Goal: Task Accomplishment & Management: Use online tool/utility

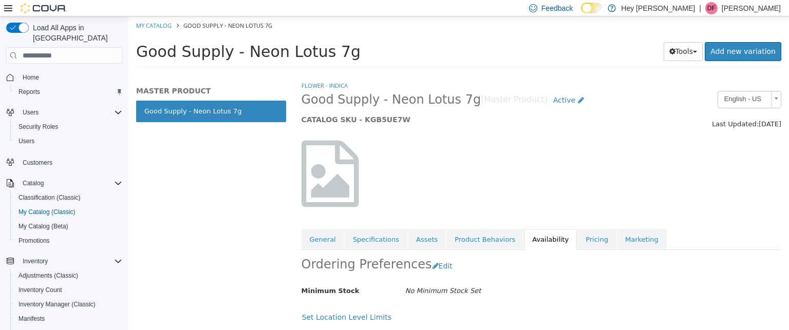
scroll to position [109, 0]
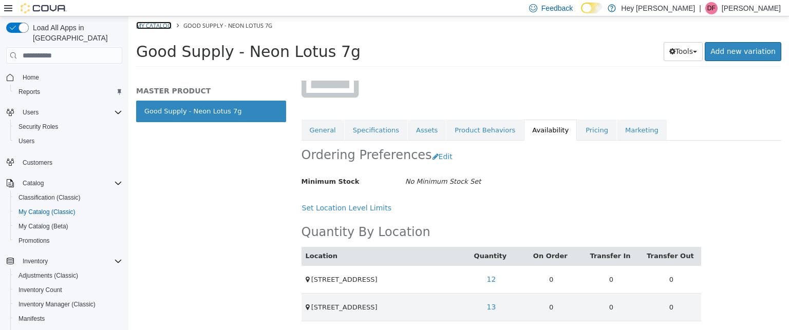
click at [142, 26] on link "My Catalog" at bounding box center [153, 26] width 35 height 8
select select "**********"
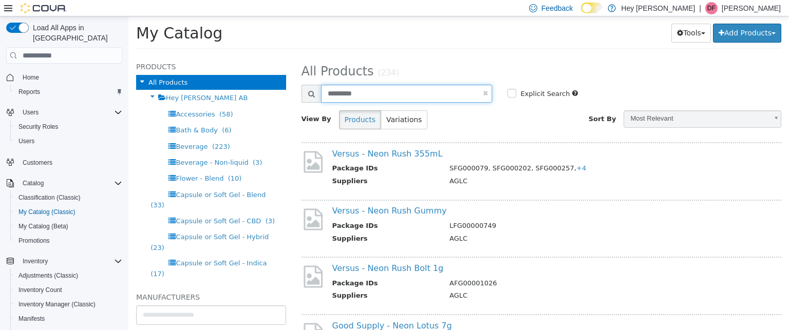
click at [399, 90] on input "*********" at bounding box center [407, 94] width 172 height 18
type input "*"
type input "**********"
select select "**********"
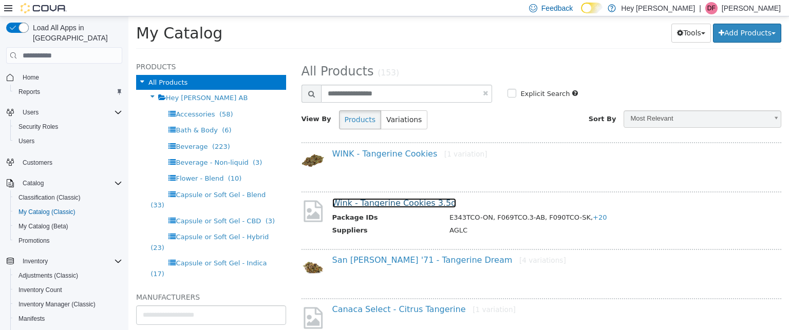
click at [403, 206] on link "Wink - Tangerine Cookies 3.5g" at bounding box center [395, 203] width 124 height 10
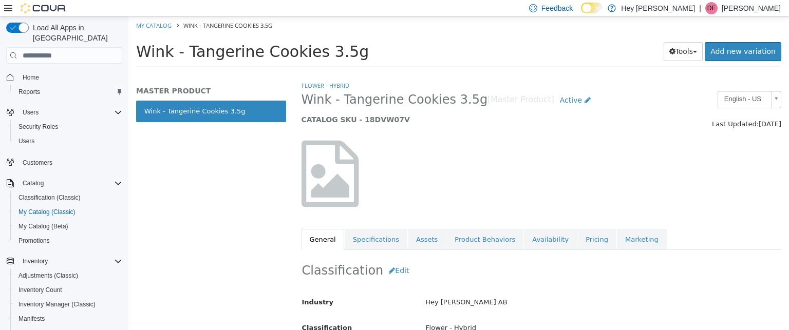
drag, startPoint x: 524, startPoint y: 239, endPoint x: 560, endPoint y: 221, distance: 40.2
click at [527, 237] on link "Availability" at bounding box center [550, 240] width 53 height 22
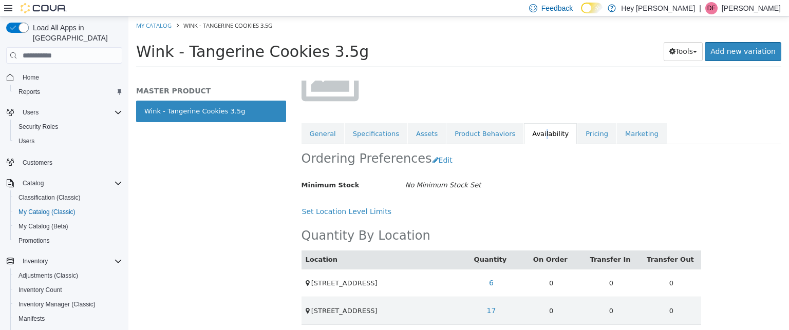
scroll to position [109, 0]
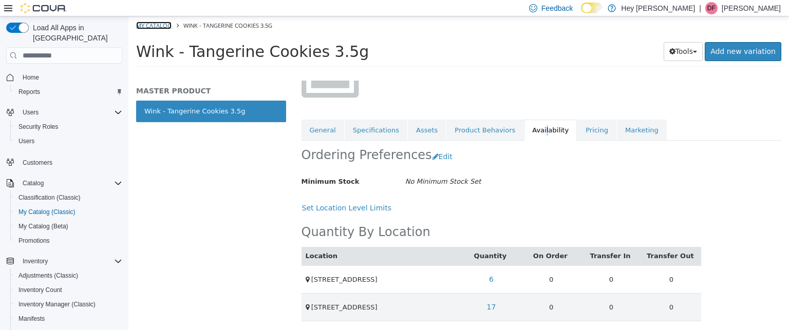
click at [160, 24] on link "My Catalog" at bounding box center [153, 26] width 35 height 8
select select "**********"
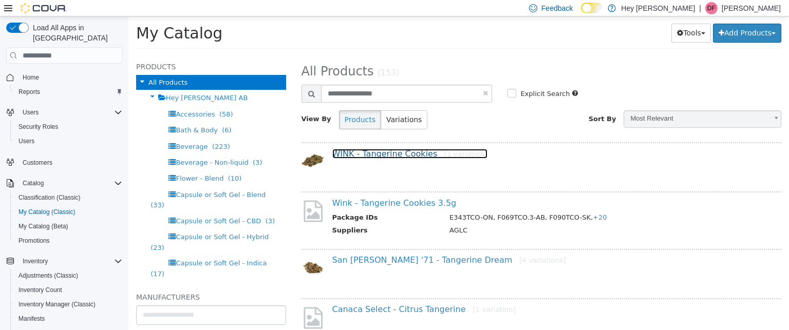
click at [392, 154] on link "WINK - Tangerine Cookies [1 variation]" at bounding box center [410, 154] width 155 height 10
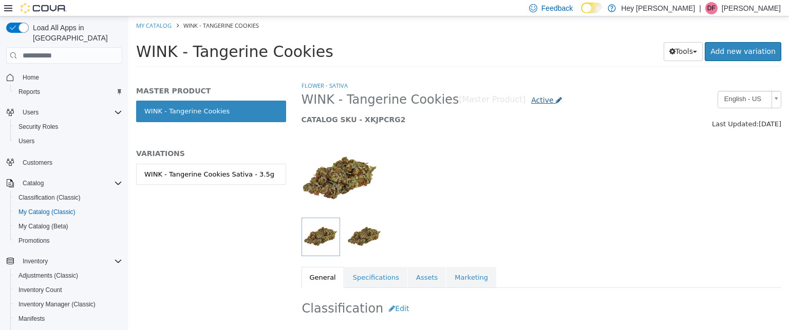
click at [531, 99] on span "Active" at bounding box center [542, 100] width 22 height 8
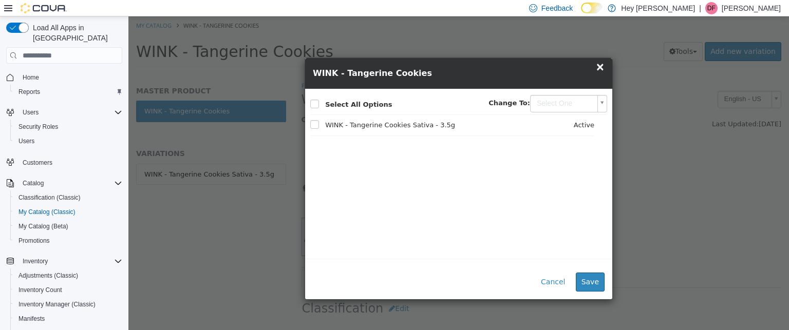
click at [692, 192] on div "× Close WINK - Tangerine Cookies × Select All Options Change To: Select One WIN…" at bounding box center [458, 173] width 661 height 314
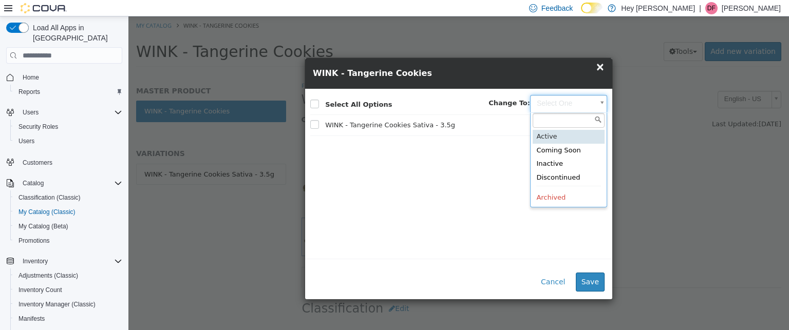
click at [567, 73] on body "Saving Bulk Changes... × My Catalog WINK - Tangerine Cookies WINK - Tangerine C…" at bounding box center [458, 44] width 661 height 57
type input "********"
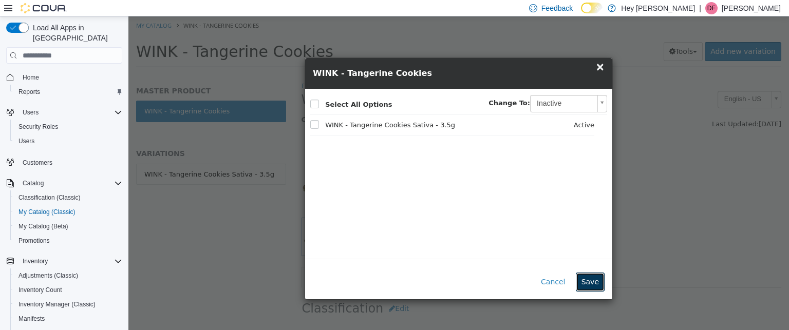
drag, startPoint x: 585, startPoint y: 281, endPoint x: 591, endPoint y: 277, distance: 7.3
click at [586, 280] on button "Save" at bounding box center [590, 282] width 29 height 19
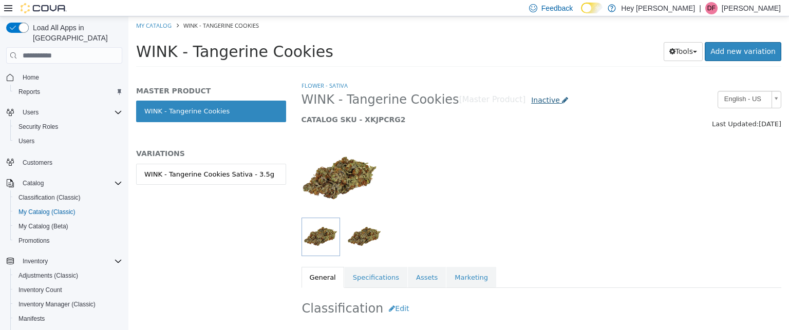
click at [534, 104] on link "Inactive" at bounding box center [550, 100] width 48 height 19
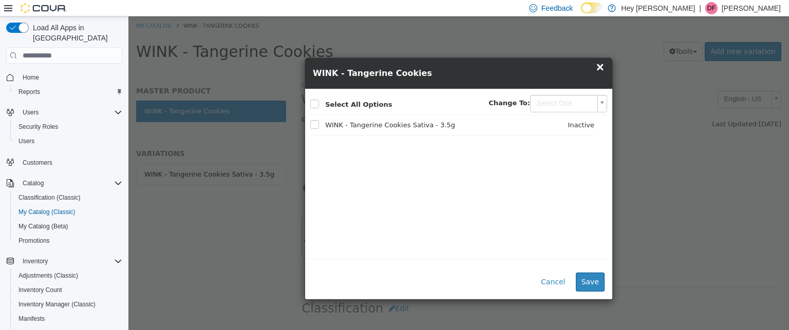
click at [557, 73] on body "Saving Bulk Changes... × My Catalog WINK - Tangerine Cookies WINK - Tangerine C…" at bounding box center [458, 44] width 661 height 57
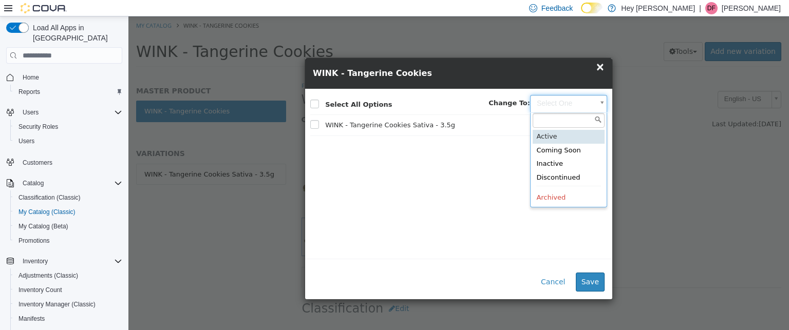
type input "******"
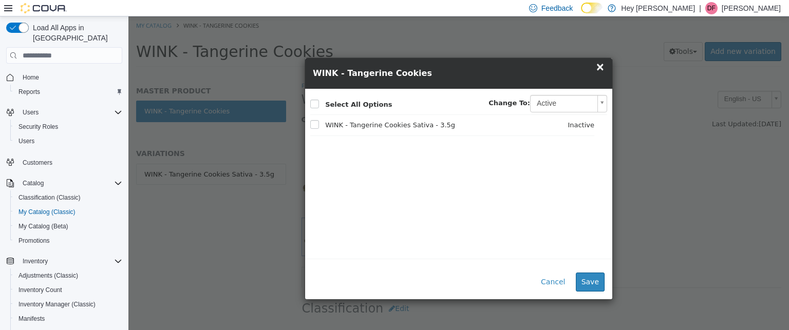
click at [630, 212] on div "× Close WINK - Tangerine Cookies × Select All Options Change To: Active ****** …" at bounding box center [458, 173] width 661 height 314
click at [591, 277] on button "Save" at bounding box center [590, 282] width 29 height 19
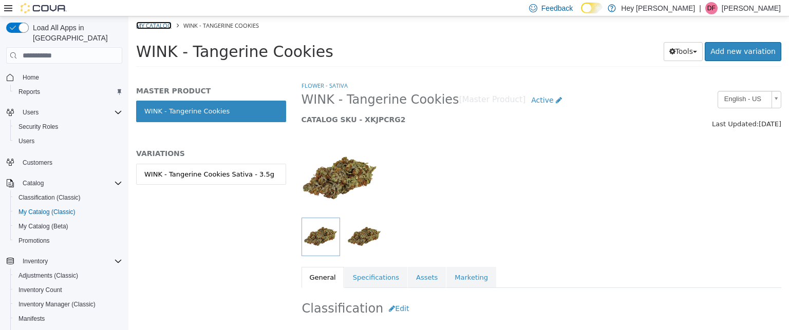
click at [149, 24] on link "My Catalog" at bounding box center [153, 26] width 35 height 8
select select "**********"
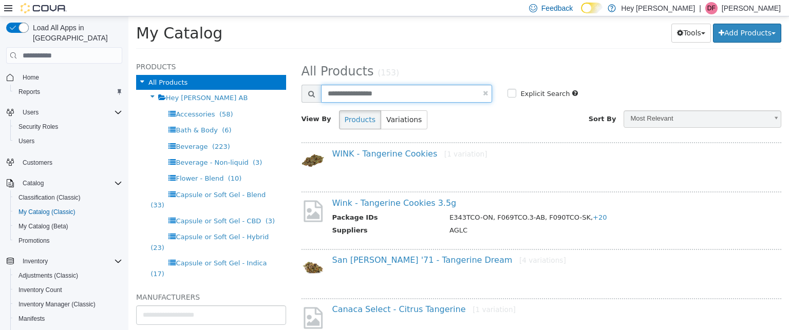
click at [429, 93] on input "**********" at bounding box center [407, 94] width 172 height 18
type input "*"
type input "**********"
select select "**********"
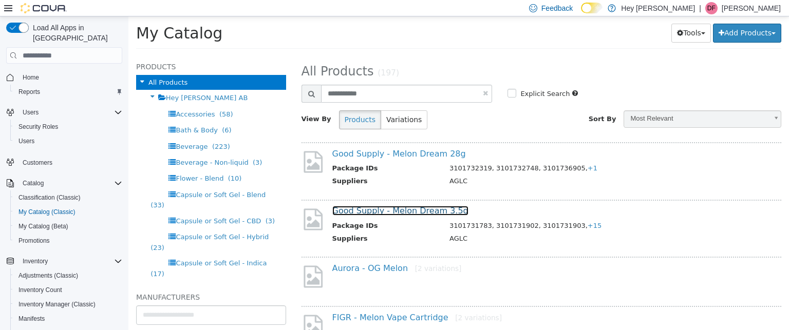
click at [433, 209] on link "Good Supply - Melon Dream 3.5g" at bounding box center [401, 211] width 136 height 10
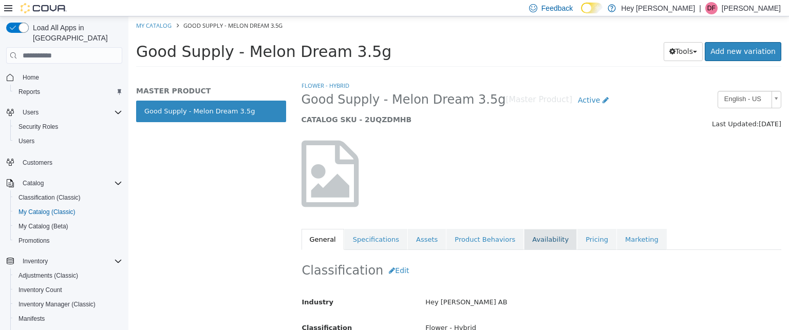
click at [543, 232] on link "Availability" at bounding box center [550, 240] width 53 height 22
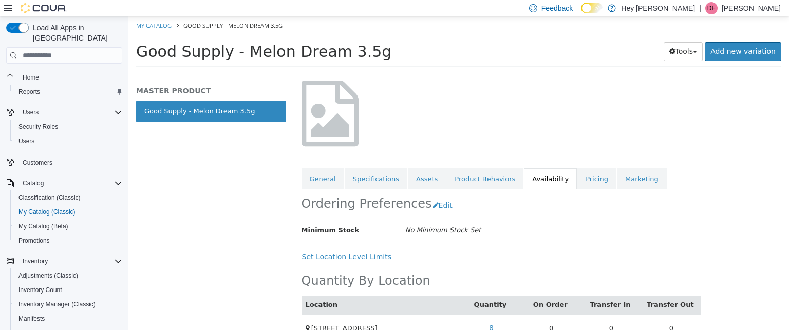
scroll to position [109, 0]
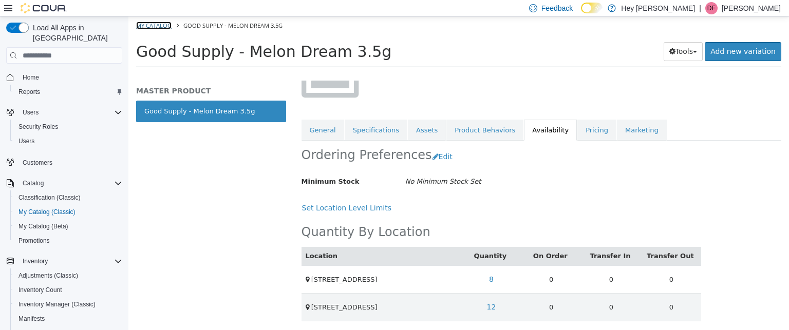
click at [161, 23] on link "My Catalog" at bounding box center [153, 26] width 35 height 8
select select "**********"
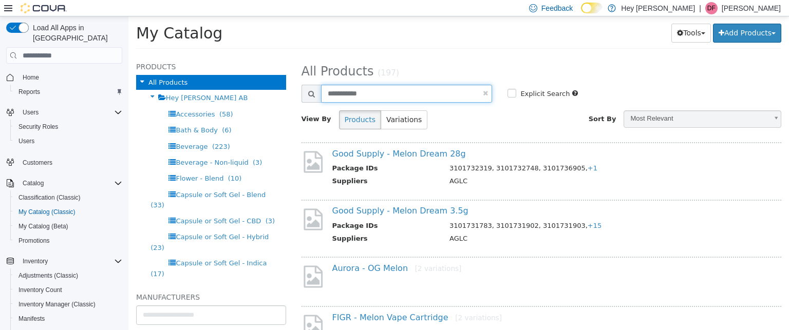
click at [405, 98] on input "**********" at bounding box center [407, 94] width 172 height 18
type input "*"
type input "**********"
select select "**********"
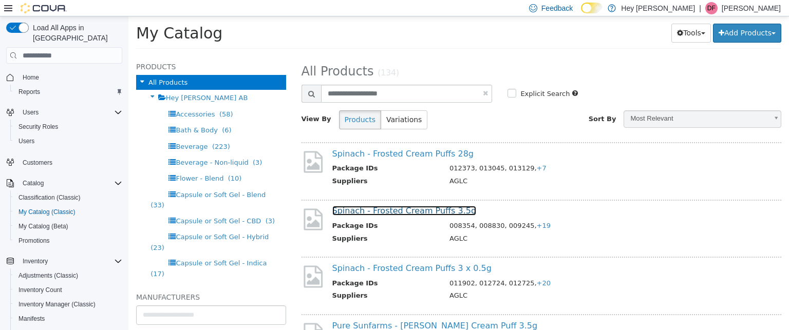
click at [428, 212] on link "Spinach - Frosted Cream Puffs 3.5g" at bounding box center [405, 211] width 144 height 10
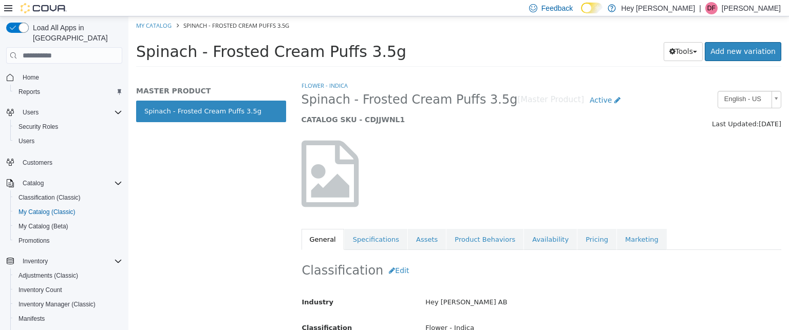
drag, startPoint x: 524, startPoint y: 243, endPoint x: 569, endPoint y: 207, distance: 58.2
click at [530, 241] on link "Availability" at bounding box center [550, 240] width 53 height 22
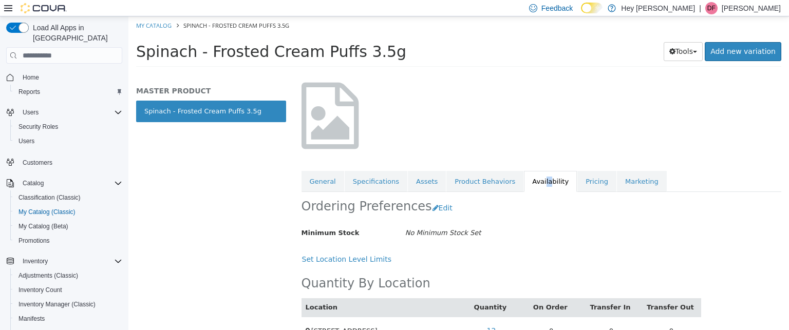
scroll to position [109, 0]
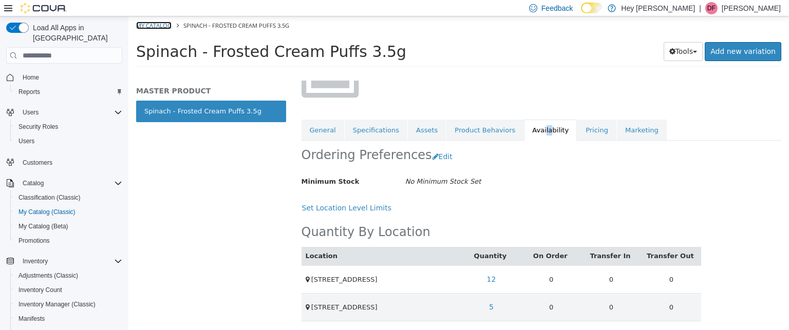
click at [162, 24] on link "My Catalog" at bounding box center [153, 26] width 35 height 8
select select "**********"
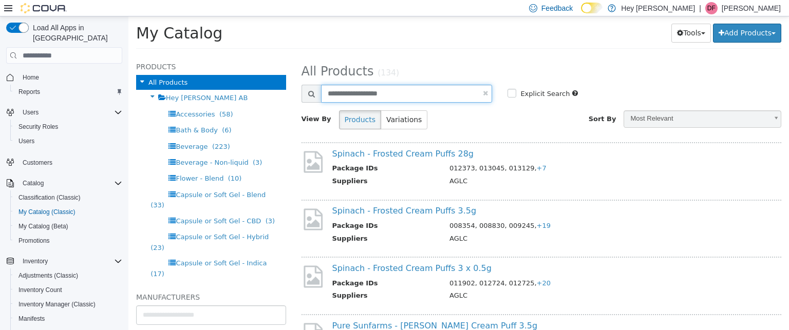
click at [392, 90] on input "**********" at bounding box center [407, 94] width 172 height 18
type input "*"
type input "**********"
select select "**********"
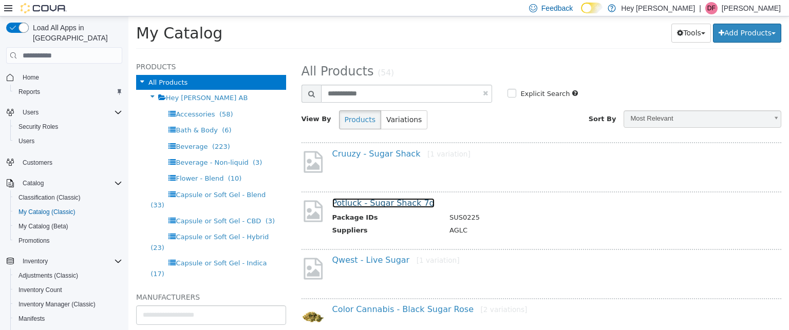
click at [399, 199] on link "Potluck - Sugar Shack 7g" at bounding box center [384, 203] width 102 height 10
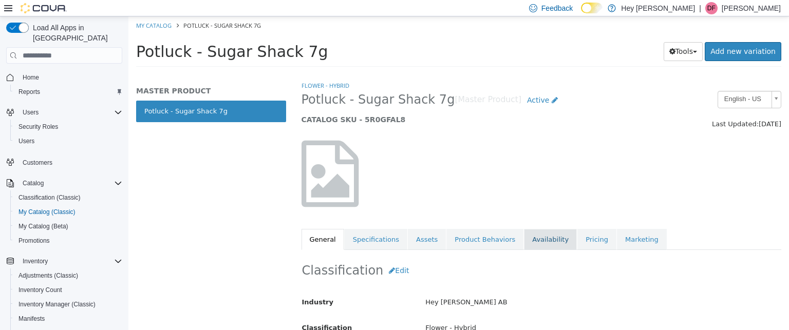
click at [535, 238] on link "Availability" at bounding box center [550, 240] width 53 height 22
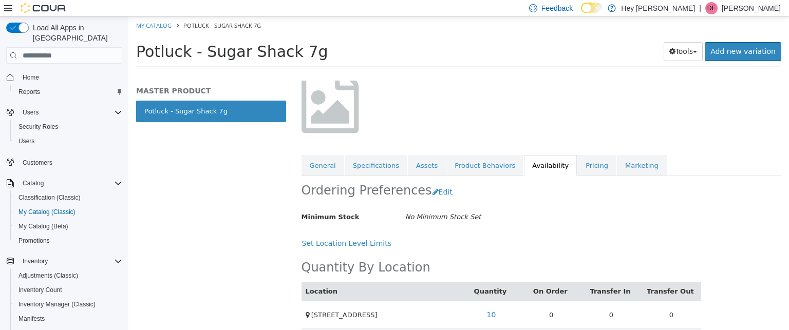
scroll to position [109, 0]
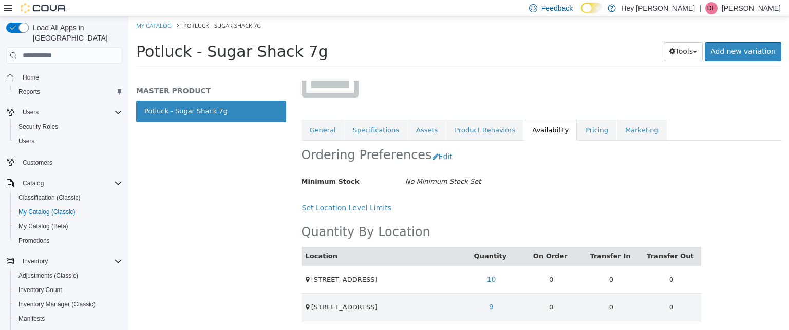
click at [157, 21] on li "My Catalog" at bounding box center [154, 25] width 37 height 9
click at [160, 26] on link "My Catalog" at bounding box center [153, 26] width 35 height 8
select select "**********"
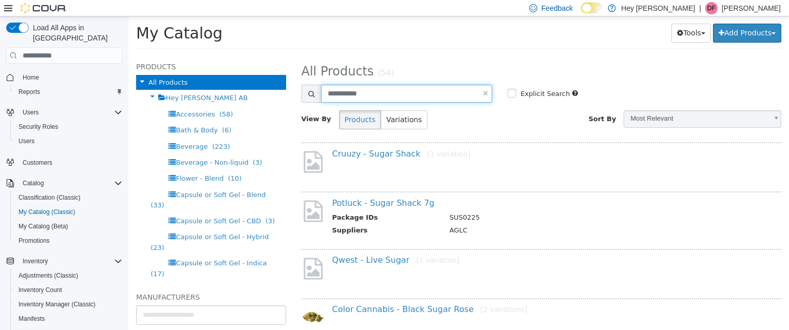
click at [420, 89] on input "**********" at bounding box center [407, 94] width 172 height 18
type input "*"
type input "*****"
select select "**********"
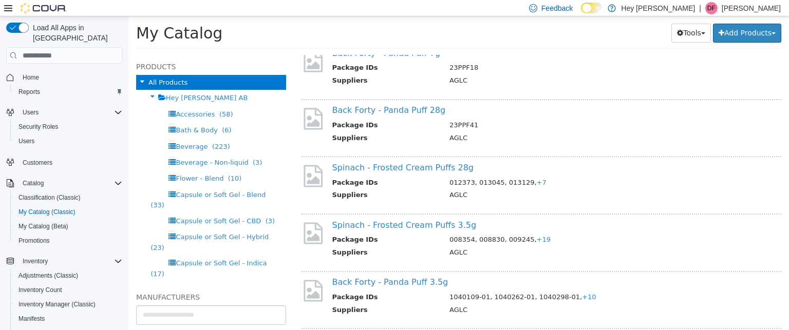
scroll to position [103, 0]
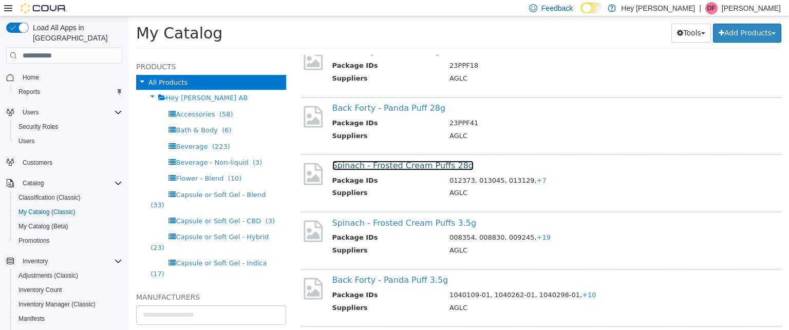
click at [424, 164] on link "Spinach - Frosted Cream Puffs 28g" at bounding box center [404, 166] width 142 height 10
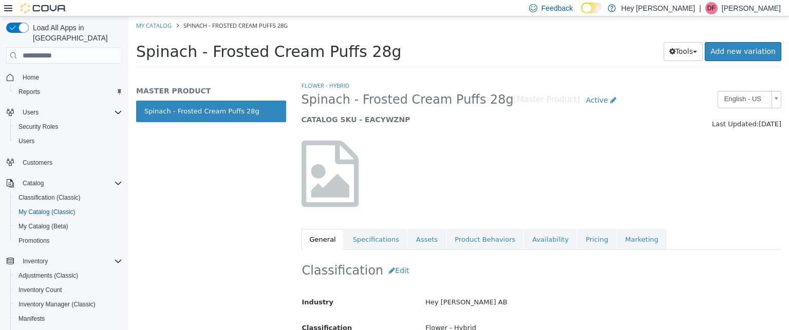
drag, startPoint x: 531, startPoint y: 241, endPoint x: 587, endPoint y: 213, distance: 62.1
click at [542, 234] on link "Availability" at bounding box center [550, 240] width 53 height 22
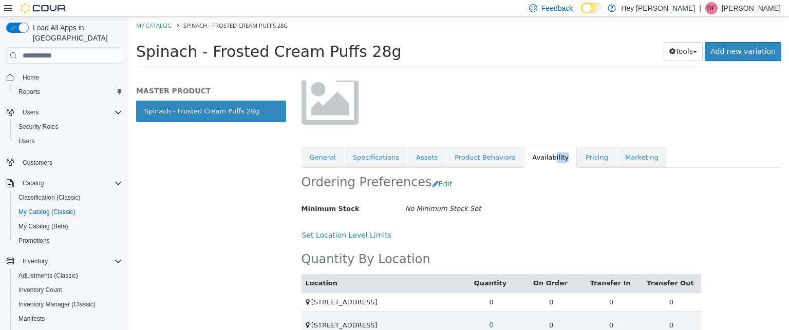
scroll to position [93, 0]
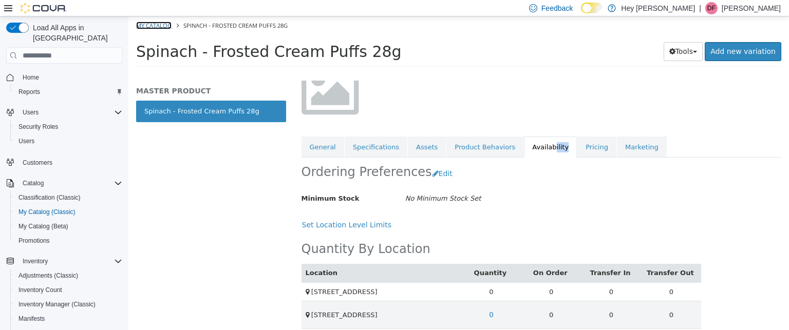
click at [167, 22] on link "My Catalog" at bounding box center [153, 26] width 35 height 8
select select "**********"
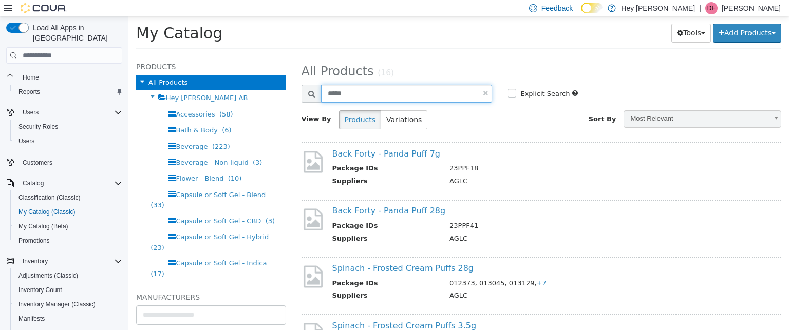
click at [418, 96] on input "*****" at bounding box center [407, 94] width 172 height 18
type input "*********"
select select "**********"
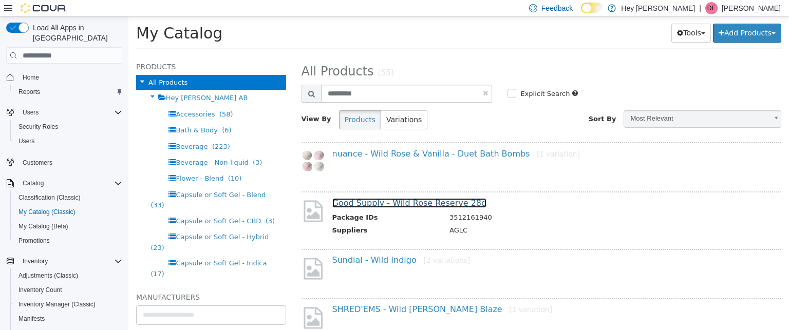
click at [433, 203] on link "Good Supply - Wild Rose Reserve 28g" at bounding box center [410, 203] width 155 height 10
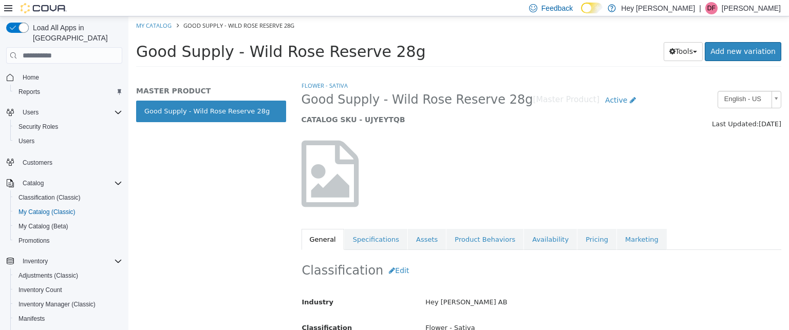
drag, startPoint x: 510, startPoint y: 235, endPoint x: 552, endPoint y: 219, distance: 45.2
click at [524, 232] on link "Availability" at bounding box center [550, 240] width 53 height 22
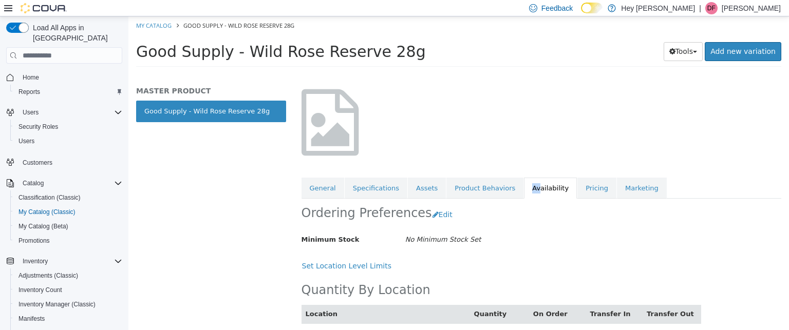
scroll to position [101, 0]
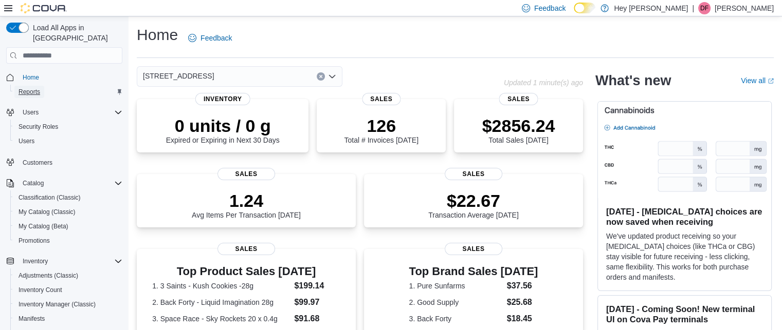
click at [31, 88] on span "Reports" at bounding box center [30, 92] width 22 height 8
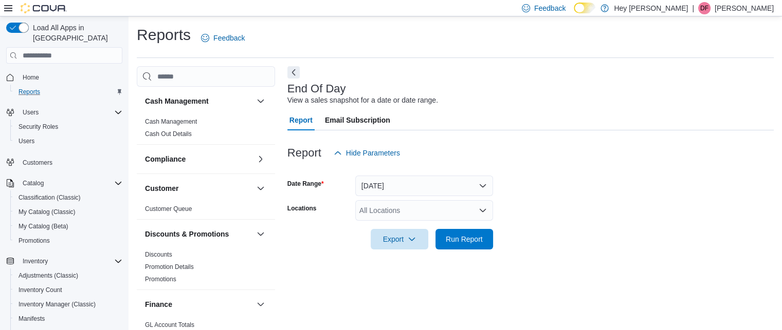
scroll to position [12, 0]
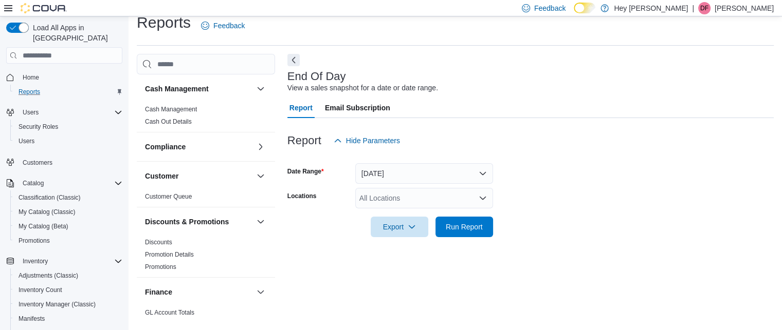
click at [451, 196] on div "All Locations" at bounding box center [424, 198] width 138 height 21
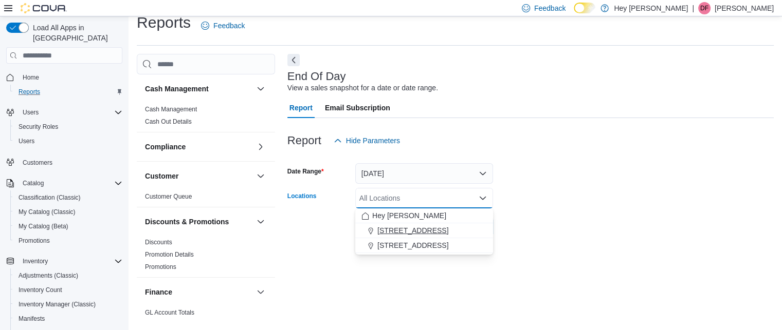
drag, startPoint x: 407, startPoint y: 230, endPoint x: 414, endPoint y: 228, distance: 7.0
click at [414, 228] on span "[STREET_ADDRESS]" at bounding box center [412, 231] width 71 height 10
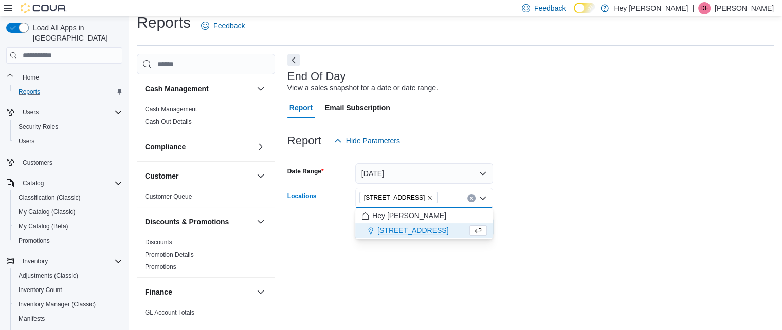
drag, startPoint x: 563, startPoint y: 209, endPoint x: 531, endPoint y: 212, distance: 32.5
click at [559, 209] on div at bounding box center [530, 213] width 486 height 8
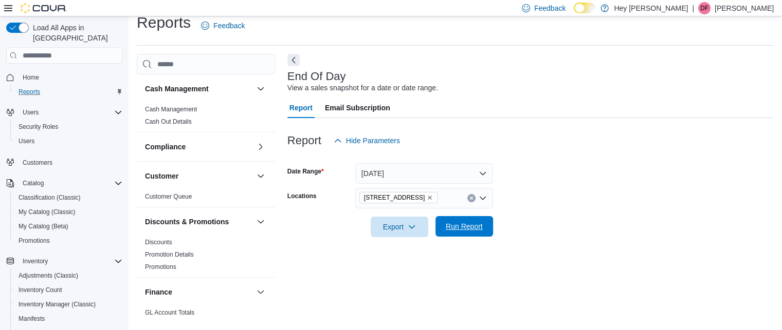
click at [468, 223] on span "Run Report" at bounding box center [464, 227] width 37 height 10
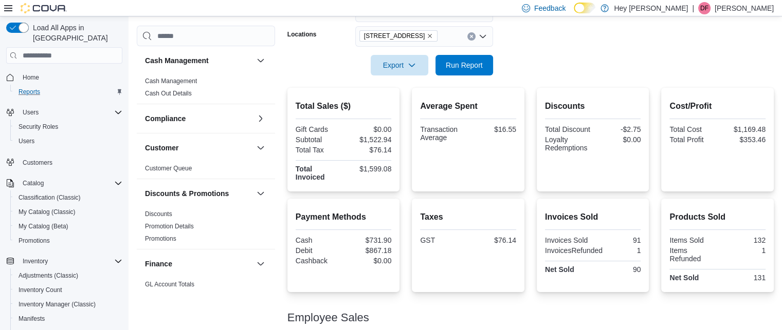
scroll to position [67, 0]
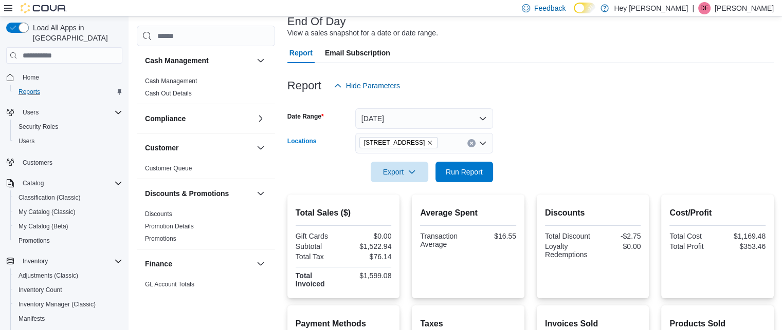
click at [432, 140] on icon "Remove 10311 103 Avenue NW from selection in this group" at bounding box center [430, 143] width 6 height 6
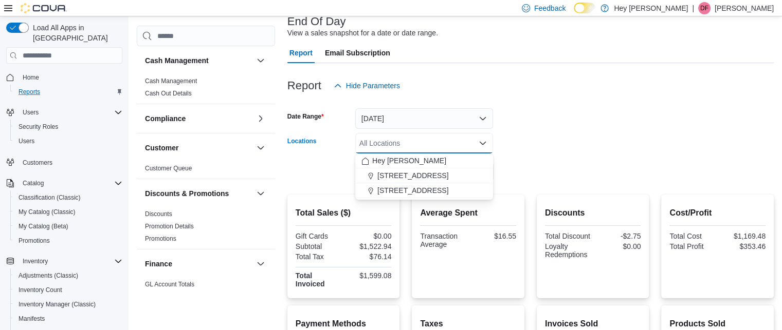
drag, startPoint x: 428, startPoint y: 192, endPoint x: 513, endPoint y: 175, distance: 86.9
click at [435, 191] on span "[STREET_ADDRESS]" at bounding box center [412, 191] width 71 height 10
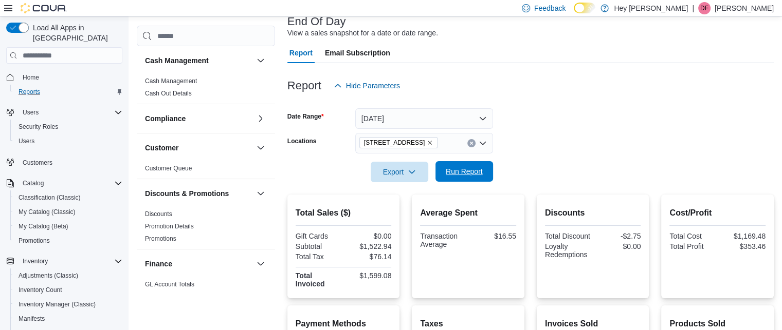
drag, startPoint x: 541, startPoint y: 163, endPoint x: 483, endPoint y: 173, distance: 58.3
click at [535, 163] on form "Date Range Today Locations 15820 Stony Plain Road Export Run Report" at bounding box center [530, 139] width 486 height 86
click at [466, 176] on span "Run Report" at bounding box center [464, 172] width 37 height 10
click at [465, 172] on span "Run Report" at bounding box center [464, 172] width 37 height 10
click at [461, 174] on span "Run Report" at bounding box center [464, 172] width 37 height 10
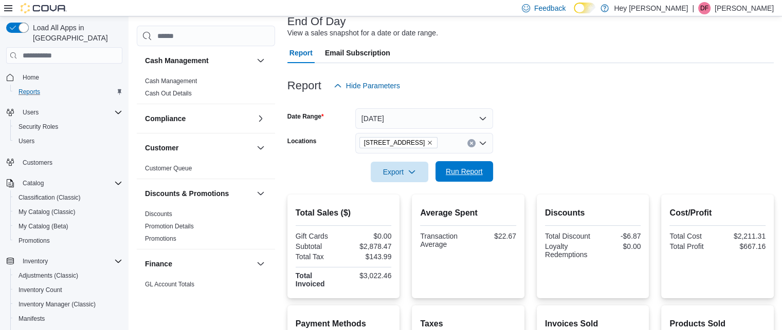
click at [469, 168] on span "Run Report" at bounding box center [464, 172] width 37 height 10
click at [468, 169] on span "Run Report" at bounding box center [464, 172] width 37 height 10
click at [483, 170] on span "Run Report" at bounding box center [463, 171] width 45 height 21
click at [452, 174] on span "Run Report" at bounding box center [464, 172] width 37 height 10
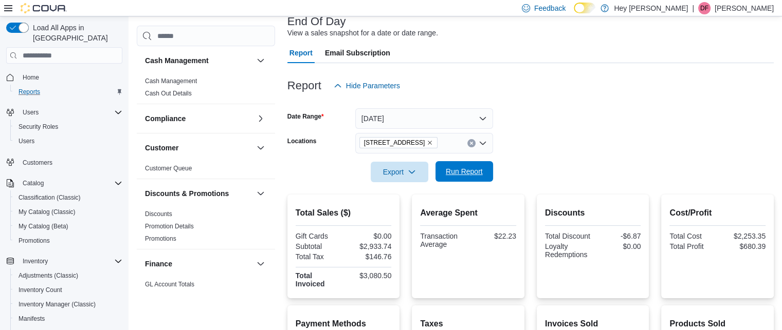
click at [475, 170] on span "Run Report" at bounding box center [464, 172] width 37 height 10
click at [458, 172] on span "Run Report" at bounding box center [464, 172] width 37 height 10
click at [453, 177] on span "Run Report" at bounding box center [463, 171] width 45 height 21
click at [473, 173] on span "Run Report" at bounding box center [464, 172] width 37 height 10
click at [471, 164] on span "Run Report" at bounding box center [463, 171] width 45 height 21
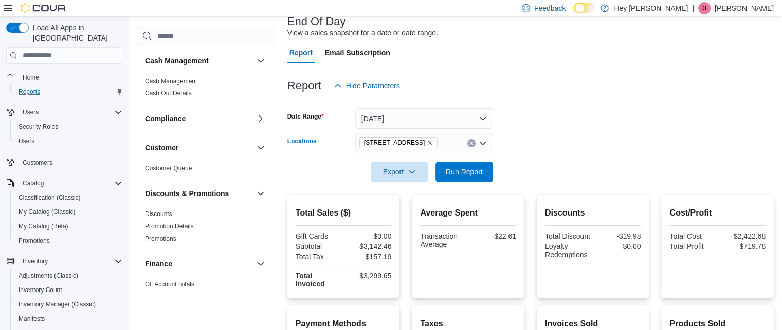
click at [432, 143] on icon "Remove 15820 Stony Plain Road from selection in this group" at bounding box center [430, 143] width 6 height 6
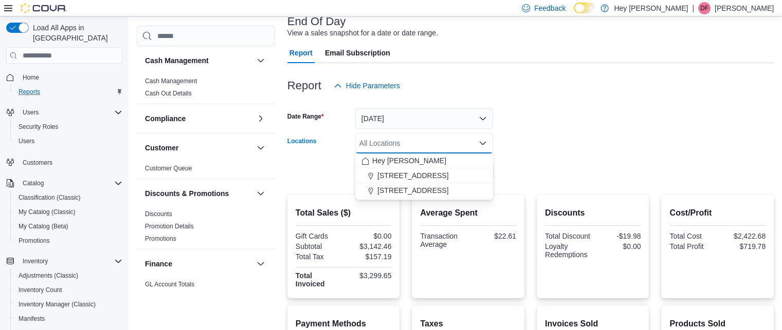
drag, startPoint x: 420, startPoint y: 177, endPoint x: 543, endPoint y: 157, distance: 125.0
click at [435, 173] on span "[STREET_ADDRESS]" at bounding box center [412, 176] width 71 height 10
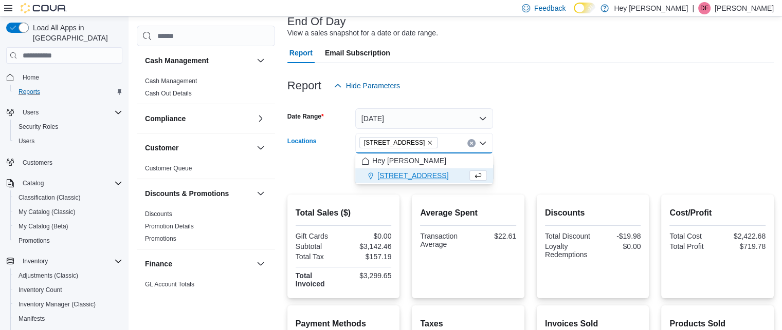
drag, startPoint x: 535, startPoint y: 158, endPoint x: 517, endPoint y: 162, distance: 18.0
click at [530, 159] on div at bounding box center [530, 158] width 486 height 8
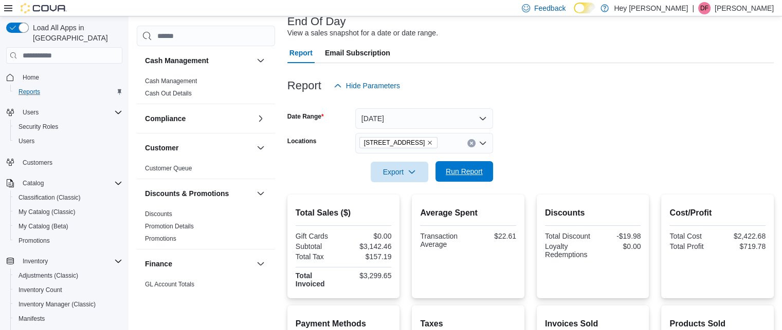
click at [472, 177] on span "Run Report" at bounding box center [463, 171] width 45 height 21
click at [431, 142] on icon "Remove 10311 103 Avenue NW from selection in this group" at bounding box center [430, 143] width 6 height 6
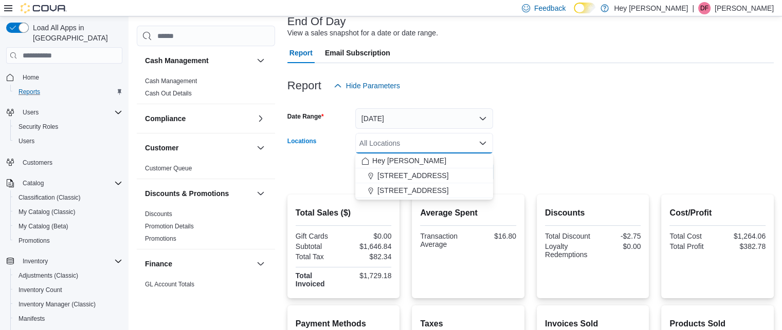
drag, startPoint x: 438, startPoint y: 189, endPoint x: 506, endPoint y: 173, distance: 69.8
click at [443, 187] on span "[STREET_ADDRESS]" at bounding box center [412, 191] width 71 height 10
click at [526, 163] on form "Date Range Today Locations 15820 Stony Plain Road Combo box. Selected. 15820 St…" at bounding box center [530, 139] width 486 height 86
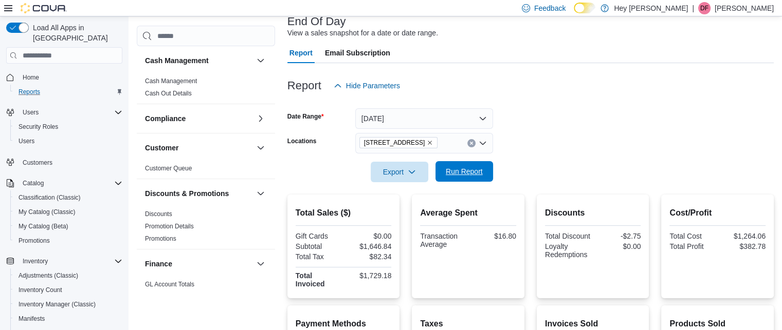
click at [473, 176] on span "Run Report" at bounding box center [464, 172] width 37 height 10
click at [469, 169] on span "Run Report" at bounding box center [464, 172] width 37 height 10
click at [455, 163] on span "Run Report" at bounding box center [463, 171] width 45 height 21
click at [463, 171] on span "Run Report" at bounding box center [464, 172] width 37 height 10
click at [472, 179] on span "Run Report" at bounding box center [463, 171] width 45 height 21
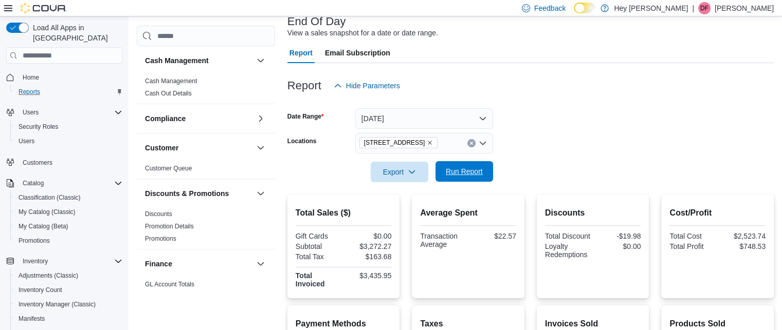
click at [473, 173] on span "Run Report" at bounding box center [464, 172] width 37 height 10
click at [475, 166] on span "Run Report" at bounding box center [463, 171] width 45 height 21
click at [457, 166] on span "Run Report" at bounding box center [463, 171] width 45 height 21
click at [456, 175] on span "Run Report" at bounding box center [464, 172] width 37 height 10
click at [457, 168] on span "Run Report" at bounding box center [464, 172] width 37 height 10
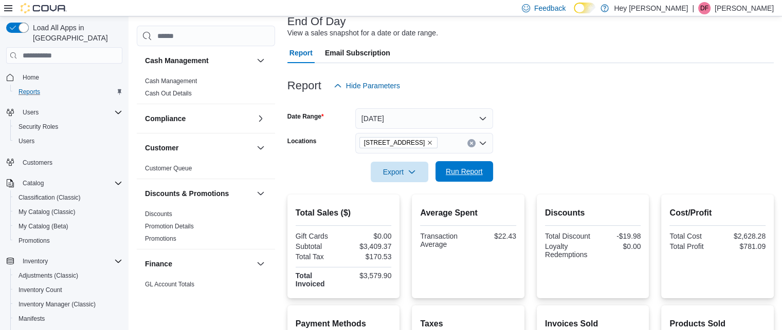
click at [463, 169] on span "Run Report" at bounding box center [464, 172] width 37 height 10
click at [479, 170] on span "Run Report" at bounding box center [464, 172] width 37 height 10
click at [458, 172] on span "Run Report" at bounding box center [464, 172] width 37 height 10
click at [475, 175] on span "Run Report" at bounding box center [464, 172] width 37 height 10
click at [465, 176] on span "Run Report" at bounding box center [464, 172] width 37 height 10
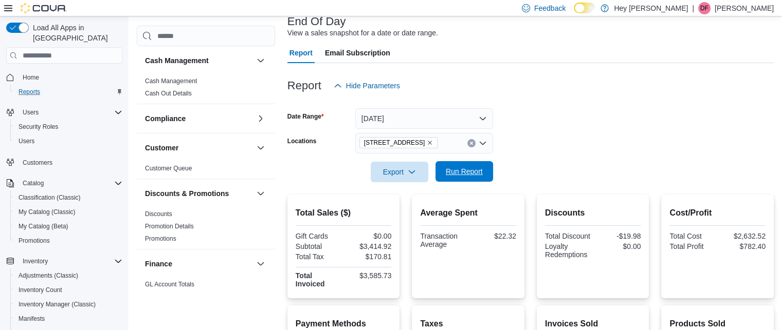
click at [465, 164] on span "Run Report" at bounding box center [463, 171] width 45 height 21
click at [463, 176] on span "Run Report" at bounding box center [464, 172] width 37 height 10
click at [484, 171] on span "Run Report" at bounding box center [463, 171] width 45 height 21
click at [464, 171] on span "Run Report" at bounding box center [464, 172] width 37 height 10
click at [484, 171] on span "Run Report" at bounding box center [463, 171] width 45 height 21
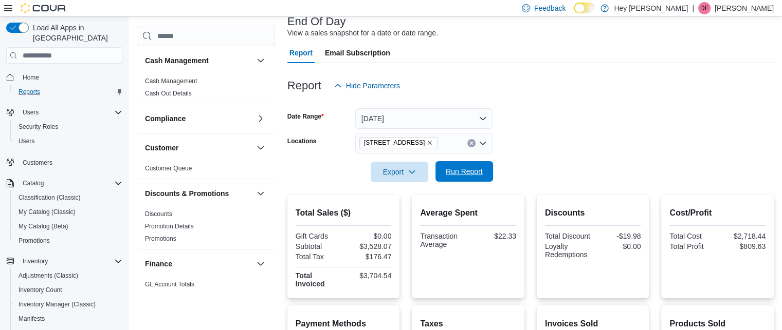
click at [471, 175] on span "Run Report" at bounding box center [464, 172] width 37 height 10
click at [478, 168] on span "Run Report" at bounding box center [464, 172] width 37 height 10
drag, startPoint x: 469, startPoint y: 178, endPoint x: 517, endPoint y: 170, distance: 49.0
click at [470, 178] on span "Run Report" at bounding box center [463, 171] width 45 height 21
click at [457, 168] on span "Run Report" at bounding box center [464, 172] width 37 height 10
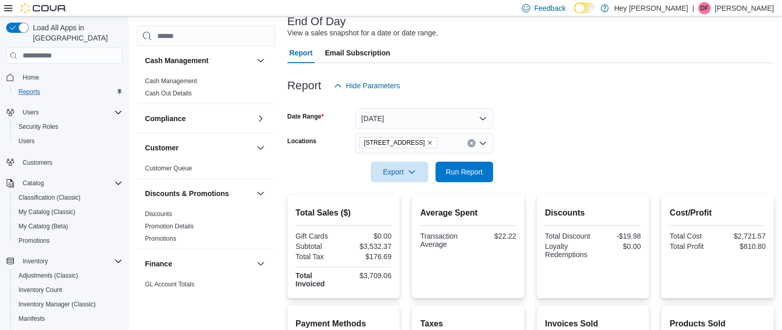
click at [558, 137] on form "Date Range Today Locations 15820 Stony Plain Road Export Run Report" at bounding box center [530, 139] width 486 height 86
click at [464, 170] on span "Run Report" at bounding box center [464, 172] width 37 height 10
click at [472, 172] on span "Run Report" at bounding box center [464, 172] width 37 height 10
click at [473, 167] on span "Run Report" at bounding box center [464, 172] width 37 height 10
click at [461, 179] on span "Run Report" at bounding box center [463, 171] width 45 height 21
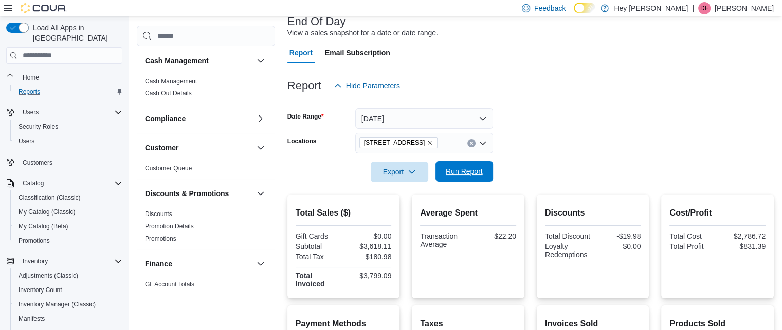
click at [465, 171] on span "Run Report" at bounding box center [464, 172] width 37 height 10
click at [469, 180] on span "Run Report" at bounding box center [463, 171] width 45 height 21
click at [467, 170] on span "Run Report" at bounding box center [464, 172] width 37 height 10
click at [479, 174] on span "Run Report" at bounding box center [464, 172] width 37 height 10
click at [474, 174] on span "Run Report" at bounding box center [464, 172] width 37 height 10
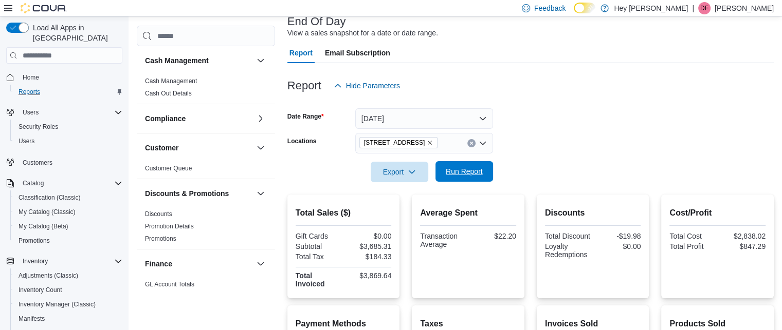
click at [474, 174] on span "Run Report" at bounding box center [464, 172] width 37 height 10
click at [473, 174] on span "Run Report" at bounding box center [464, 172] width 37 height 10
click at [469, 169] on span "Run Report" at bounding box center [464, 172] width 37 height 10
click at [458, 173] on span "Run Report" at bounding box center [464, 172] width 37 height 10
click at [472, 167] on span "Run Report" at bounding box center [463, 171] width 45 height 21
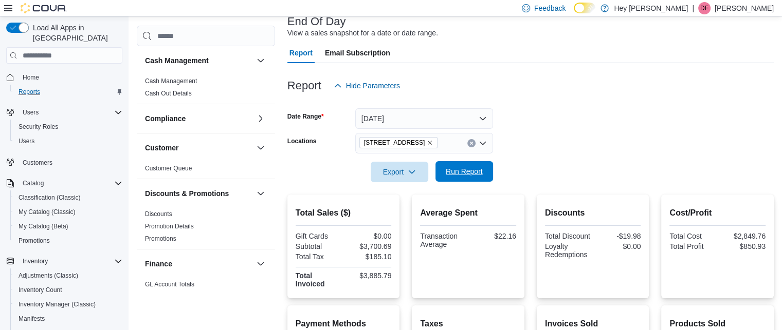
click at [468, 174] on span "Run Report" at bounding box center [464, 172] width 37 height 10
click at [474, 164] on span "Run Report" at bounding box center [463, 171] width 45 height 21
click at [416, 117] on button "Today" at bounding box center [424, 118] width 138 height 21
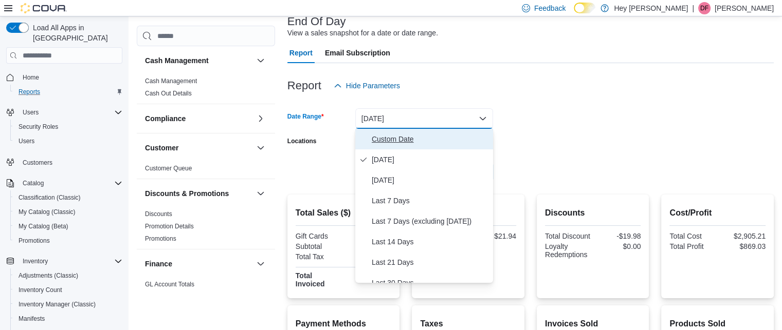
click at [405, 141] on span "Custom Date" at bounding box center [430, 139] width 117 height 12
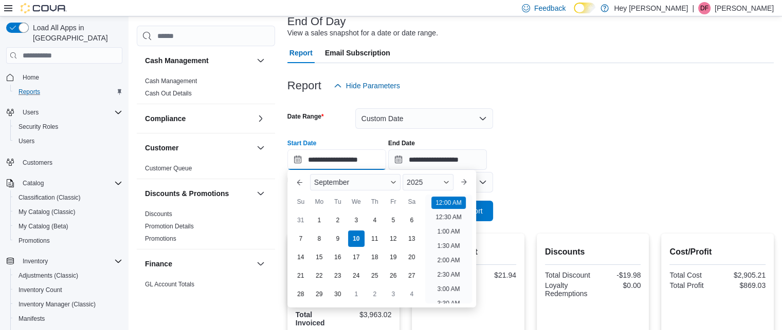
click at [335, 162] on input "**********" at bounding box center [336, 160] width 99 height 21
drag, startPoint x: 303, startPoint y: 234, endPoint x: 316, endPoint y: 234, distance: 13.4
click at [304, 234] on div "7" at bounding box center [300, 239] width 16 height 16
type input "**********"
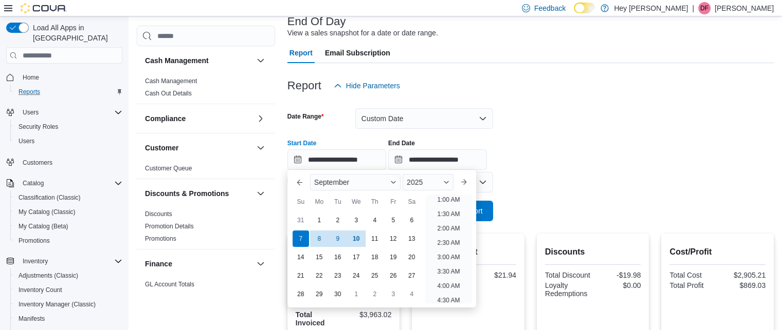
scroll to position [2, 0]
click at [601, 181] on form "**********" at bounding box center [530, 158] width 486 height 125
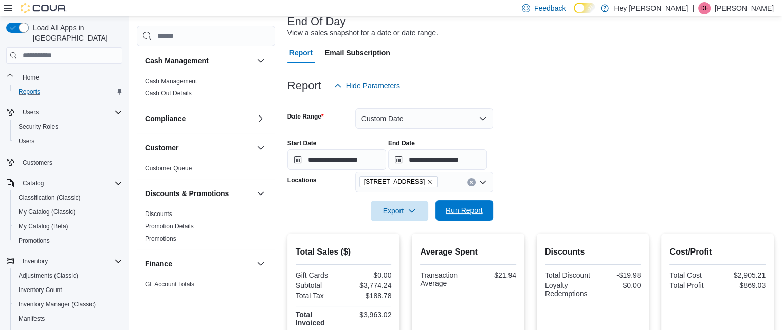
click at [475, 206] on span "Run Report" at bounding box center [463, 210] width 45 height 21
